Goal: Information Seeking & Learning: Learn about a topic

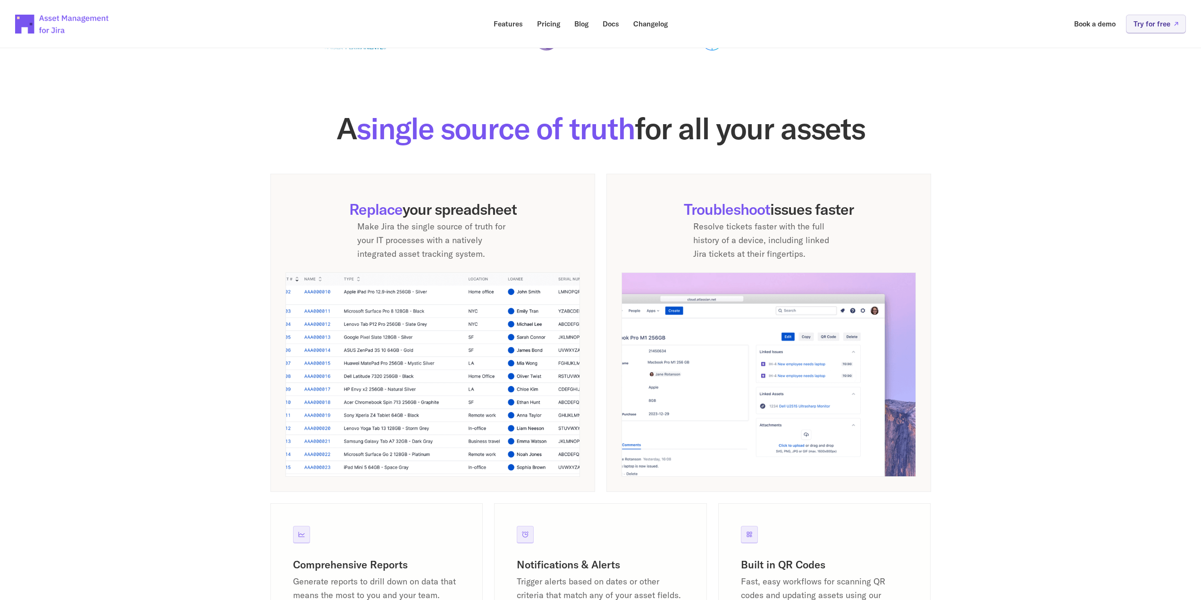
scroll to position [526, 0]
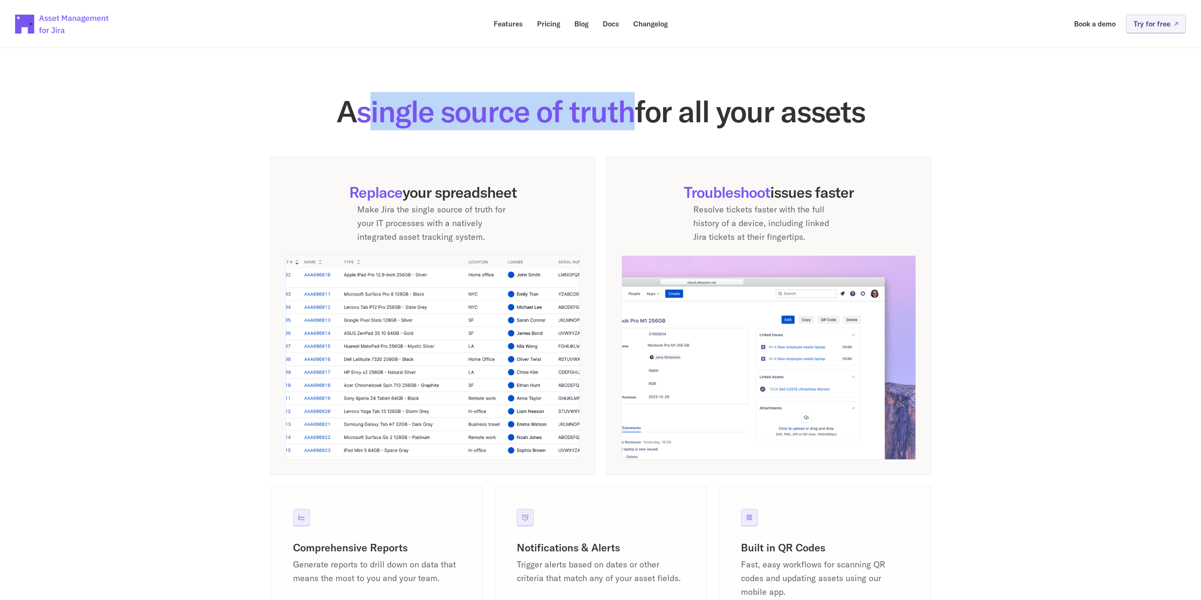
drag, startPoint x: 364, startPoint y: 111, endPoint x: 628, endPoint y: 120, distance: 264.3
click at [628, 120] on span "single source of truth" at bounding box center [495, 111] width 278 height 38
click at [367, 107] on span "single source of truth" at bounding box center [495, 111] width 278 height 38
drag, startPoint x: 358, startPoint y: 117, endPoint x: 627, endPoint y: 125, distance: 268.6
click at [627, 125] on span "single source of truth" at bounding box center [495, 111] width 278 height 38
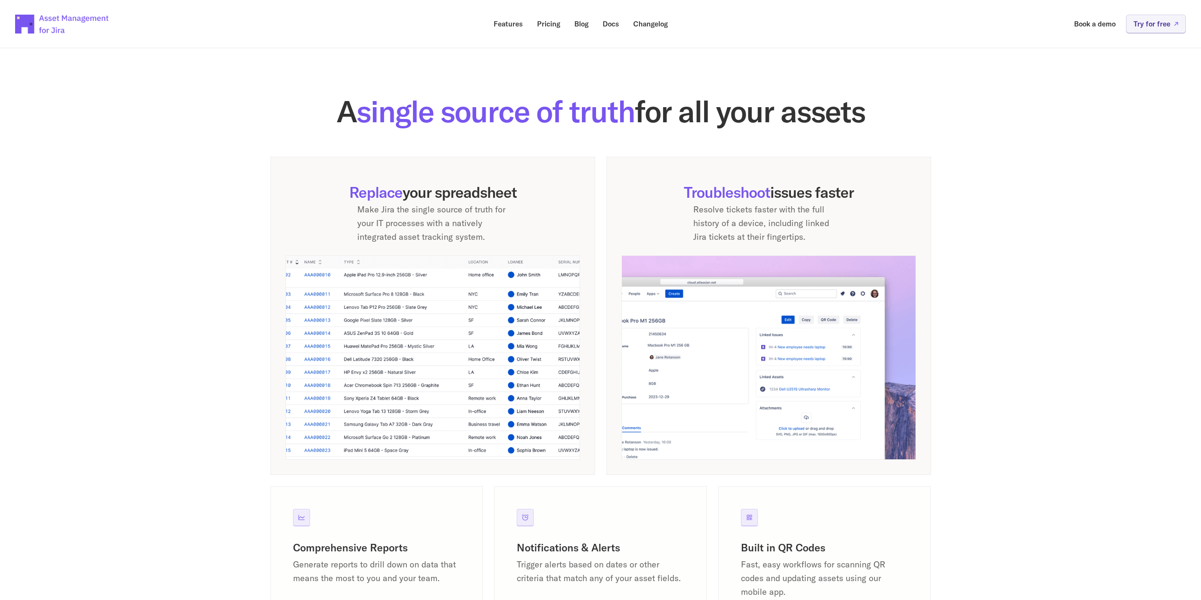
click at [669, 107] on h2 "A single source of truth for all your assets" at bounding box center [600, 111] width 660 height 30
drag, startPoint x: 646, startPoint y: 107, endPoint x: 869, endPoint y: 118, distance: 223.5
click at [869, 118] on h2 "A single source of truth for all your assets" at bounding box center [600, 111] width 660 height 30
click at [189, 165] on section "A single source of truth for all your assets Replace your spreadsheet Make Jira…" at bounding box center [600, 374] width 1201 height 676
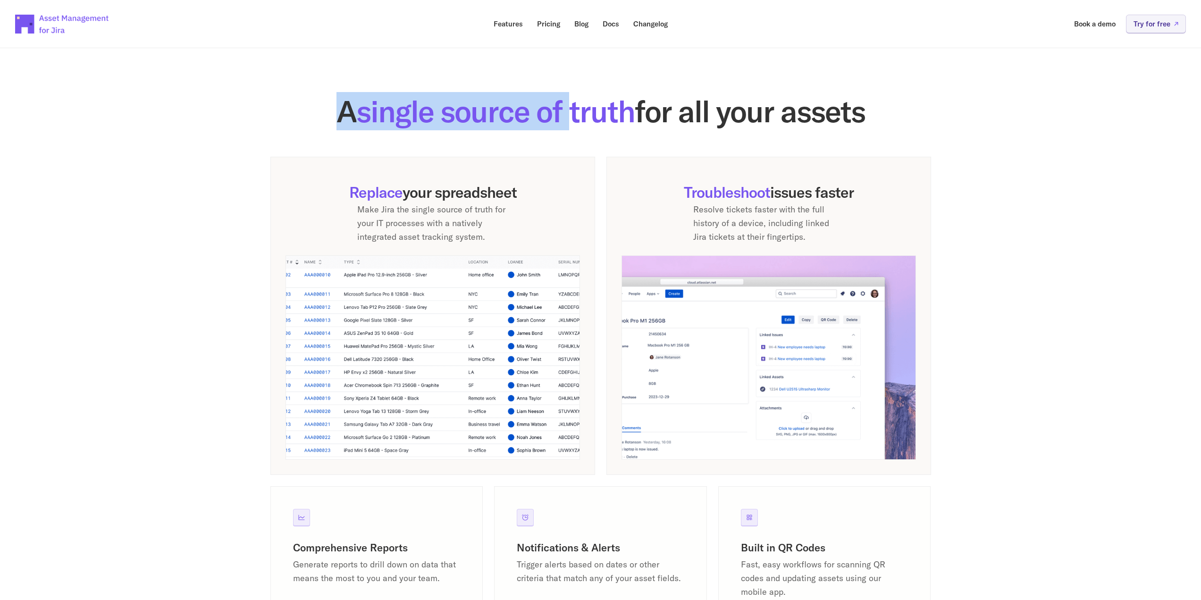
drag, startPoint x: 327, startPoint y: 104, endPoint x: 673, endPoint y: 106, distance: 345.8
click at [613, 106] on h2 "A single source of truth for all your assets" at bounding box center [600, 111] width 660 height 30
click at [871, 115] on h2 "A single source of truth for all your assets" at bounding box center [600, 111] width 660 height 30
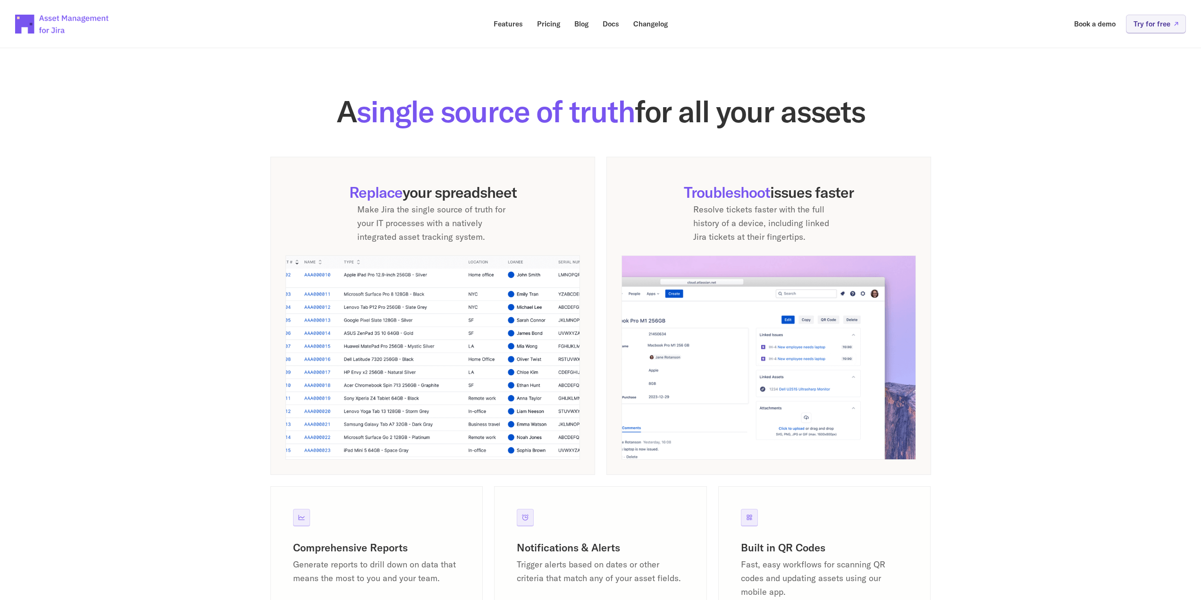
drag, startPoint x: 868, startPoint y: 115, endPoint x: 317, endPoint y: 103, distance: 551.6
click at [317, 103] on h2 "A single source of truth for all your assets" at bounding box center [600, 111] width 660 height 30
click at [426, 118] on span "single source of truth" at bounding box center [495, 111] width 278 height 38
click at [601, 117] on span "single source of truth" at bounding box center [495, 111] width 278 height 38
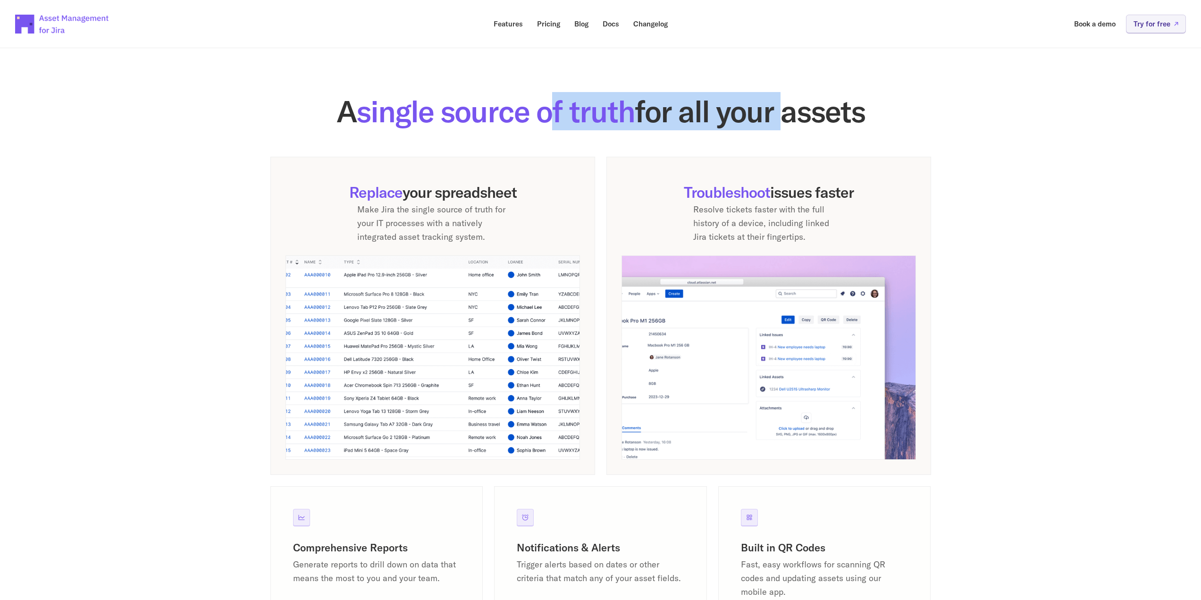
drag, startPoint x: 557, startPoint y: 110, endPoint x: 785, endPoint y: 122, distance: 227.7
click at [784, 122] on h2 "A single source of truth for all your assets" at bounding box center [600, 111] width 660 height 30
drag, startPoint x: 332, startPoint y: 109, endPoint x: 933, endPoint y: 130, distance: 601.4
click at [933, 130] on section "A single source of truth for all your assets Replace your spreadsheet Make Jira…" at bounding box center [600, 374] width 1201 height 676
click at [1031, 140] on section "A single source of truth for all your assets Replace your spreadsheet Make Jira…" at bounding box center [600, 374] width 1201 height 676
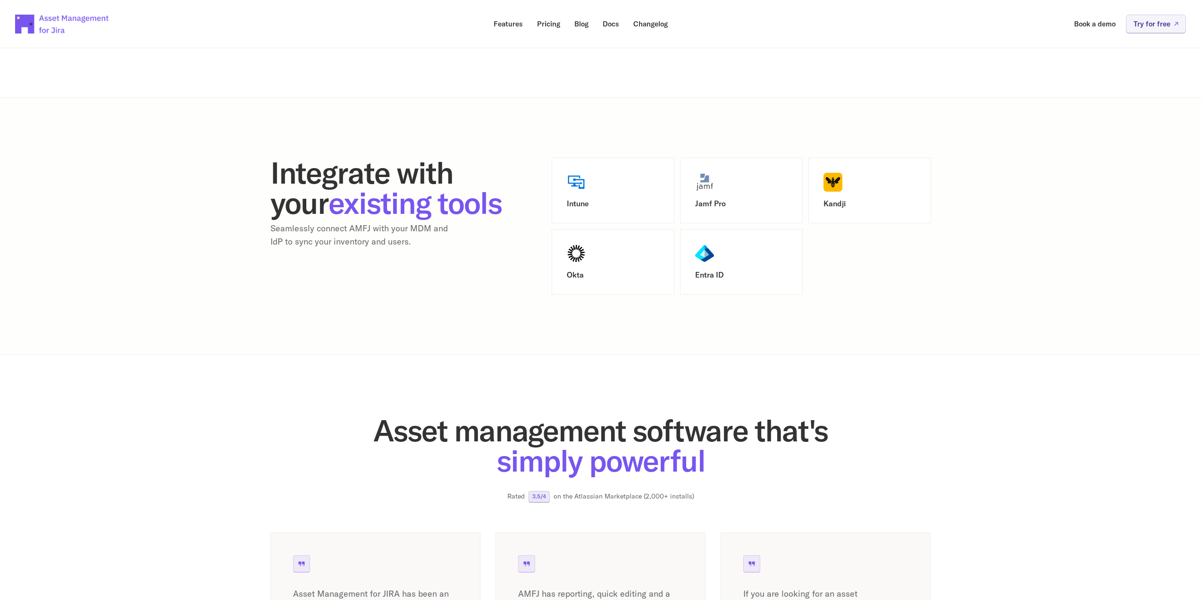
scroll to position [1281, 0]
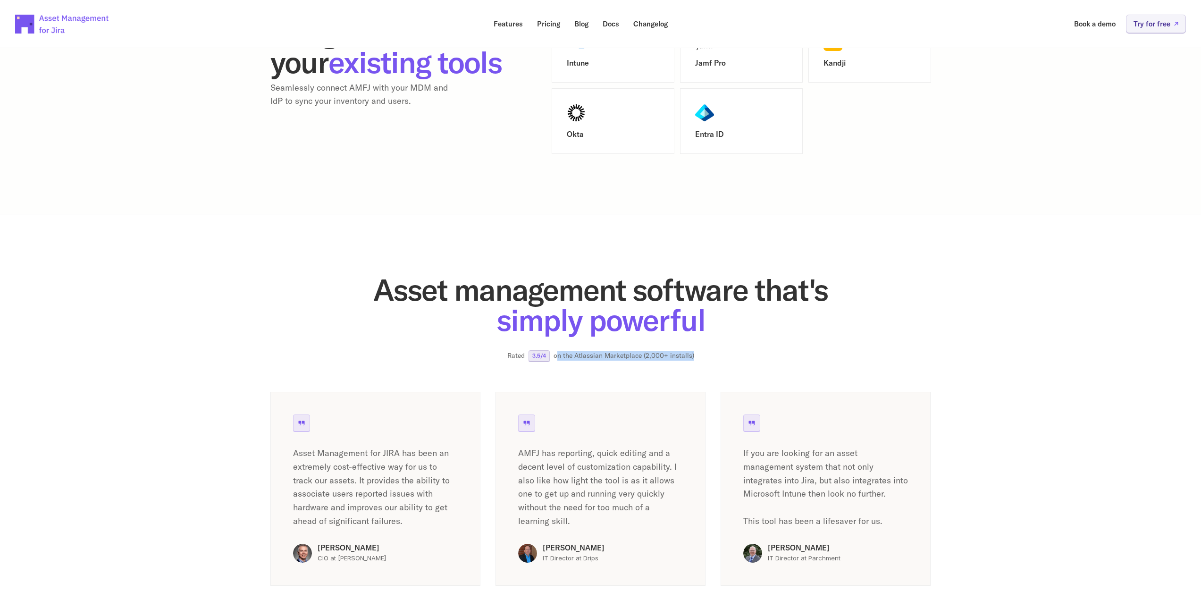
drag, startPoint x: 697, startPoint y: 357, endPoint x: 559, endPoint y: 356, distance: 138.2
click at [559, 356] on div "Asset management software that's simply powerful Rated 3.5/4 on the Atlassian M…" at bounding box center [600, 318] width 660 height 87
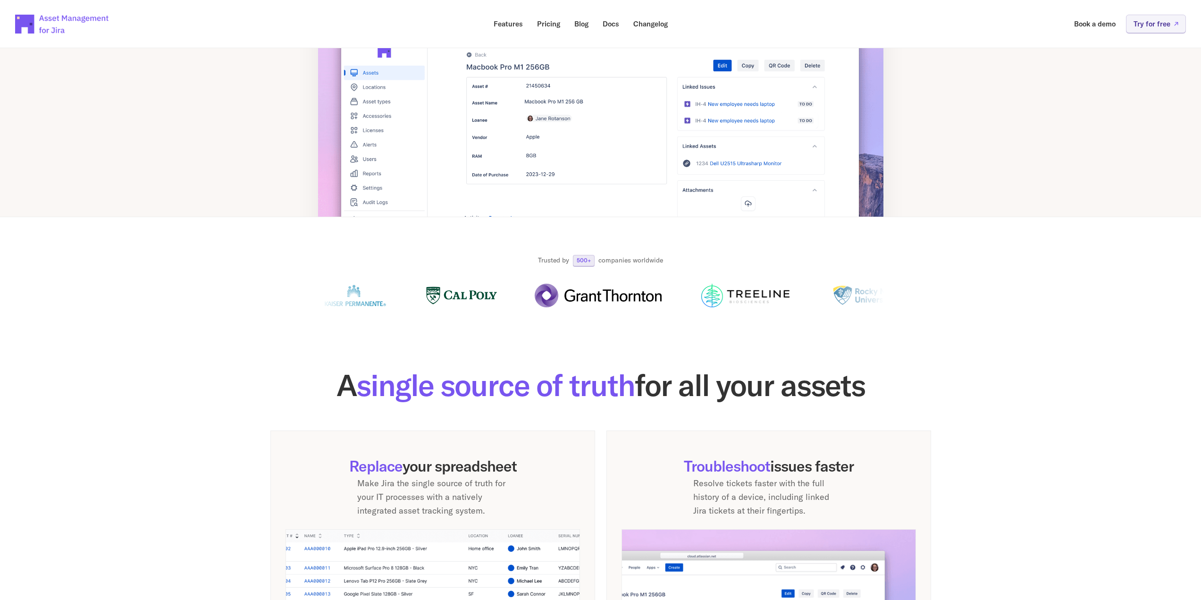
scroll to position [196, 0]
